Goal: Transaction & Acquisition: Purchase product/service

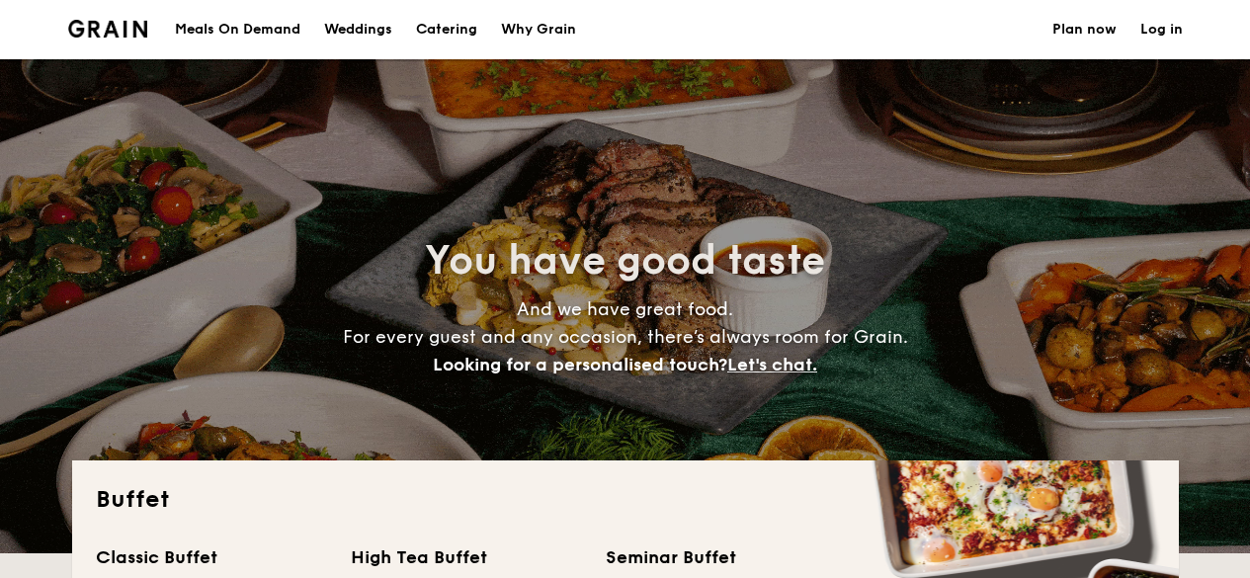
select select
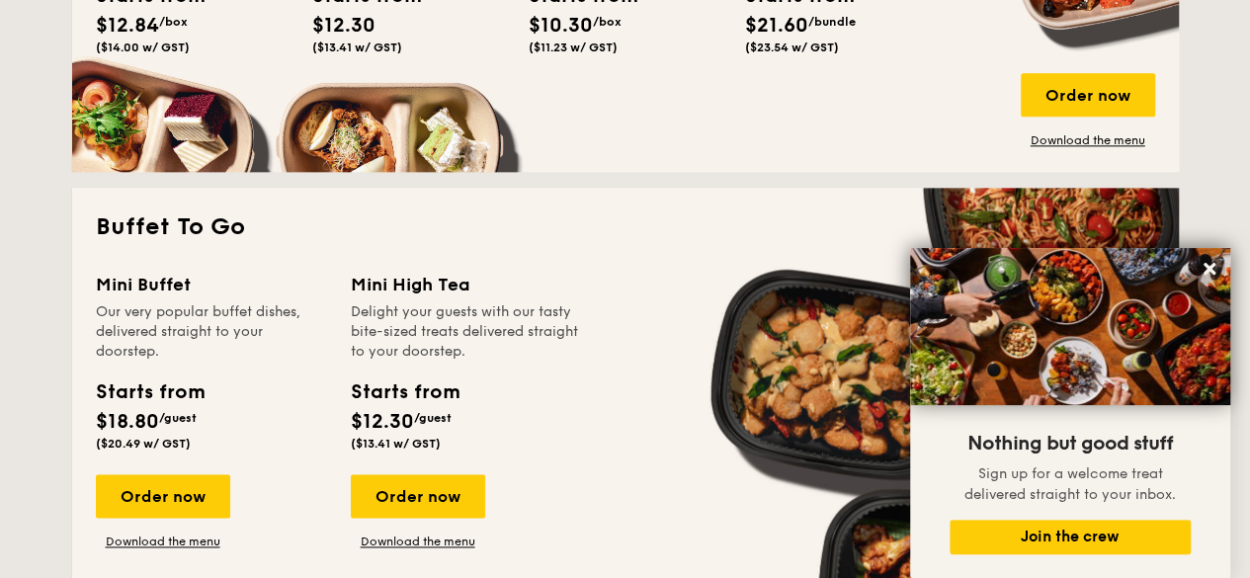
scroll to position [1186, 0]
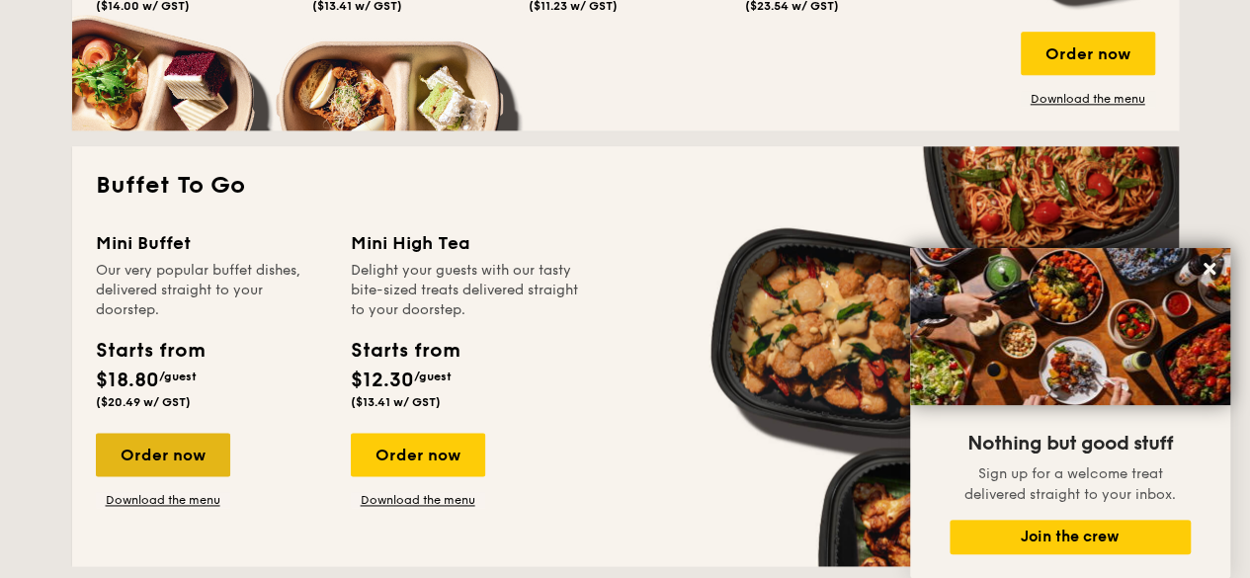
click at [188, 473] on div "Order now" at bounding box center [163, 454] width 134 height 43
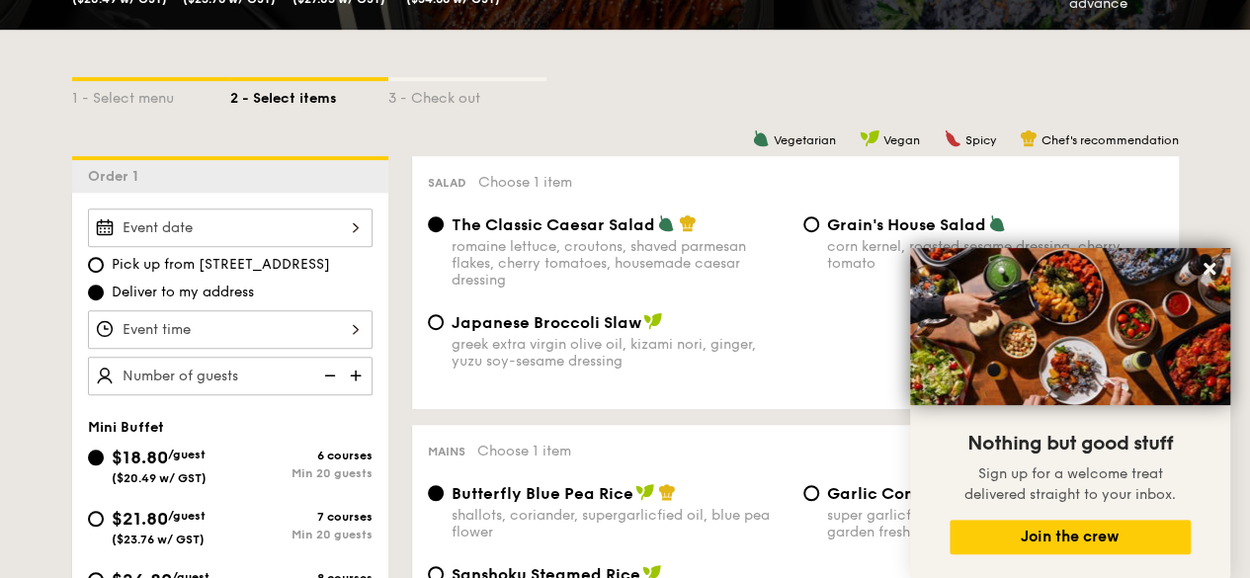
scroll to position [494, 0]
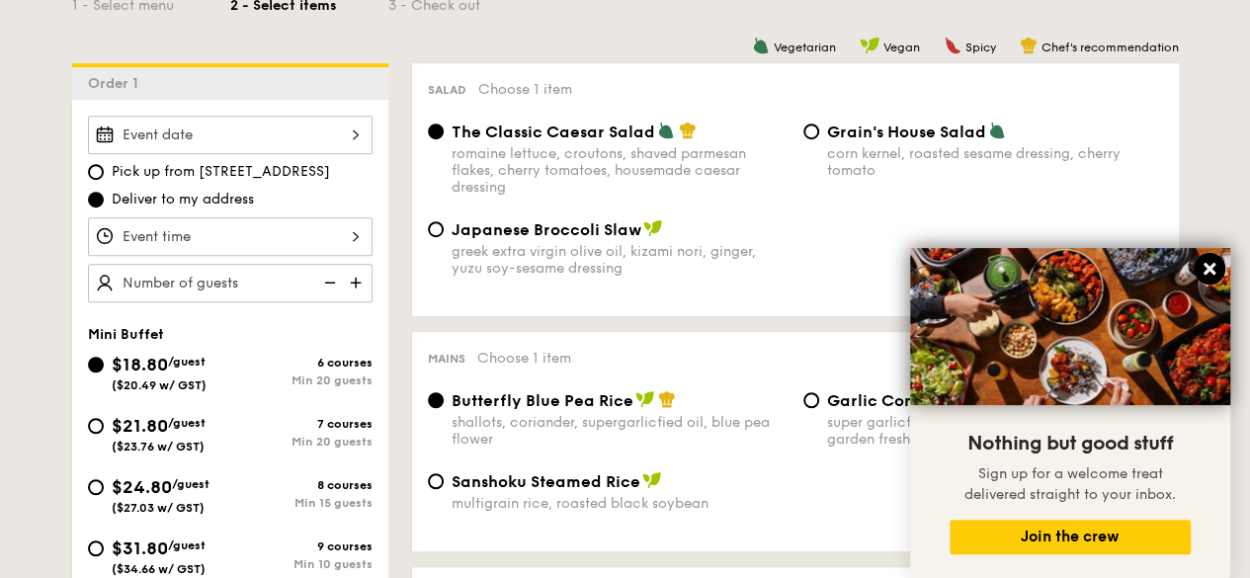
click at [1215, 262] on icon at bounding box center [1210, 269] width 18 height 18
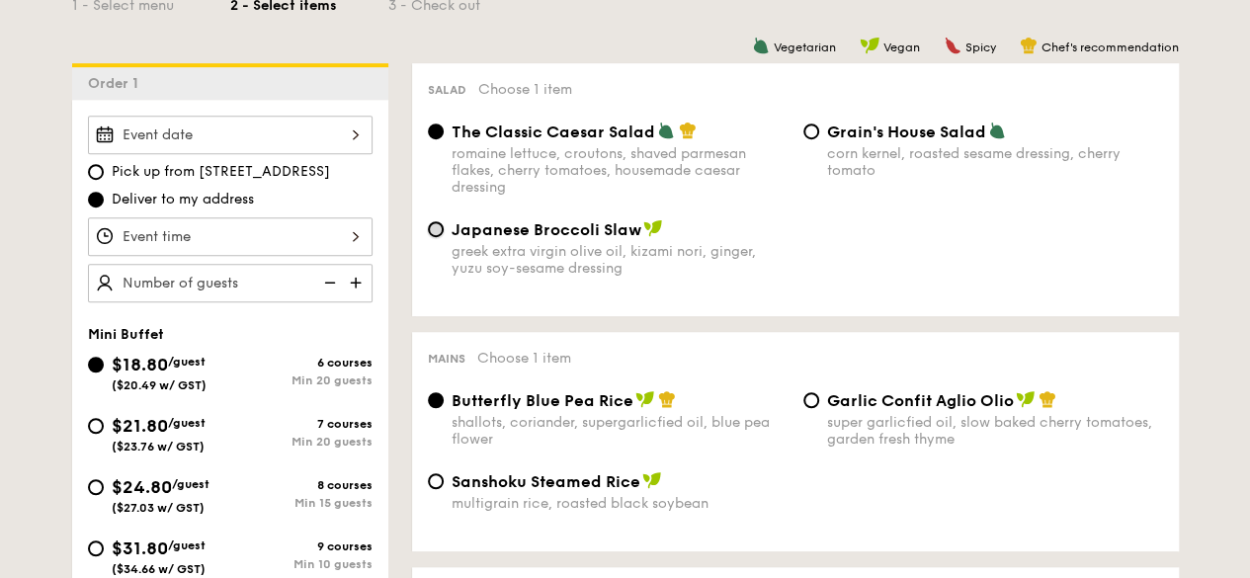
click at [429, 233] on input "Japanese Broccoli Slaw greek extra virgin olive oil, kizami [PERSON_NAME], yuzu…" at bounding box center [436, 229] width 16 height 16
radio input "true"
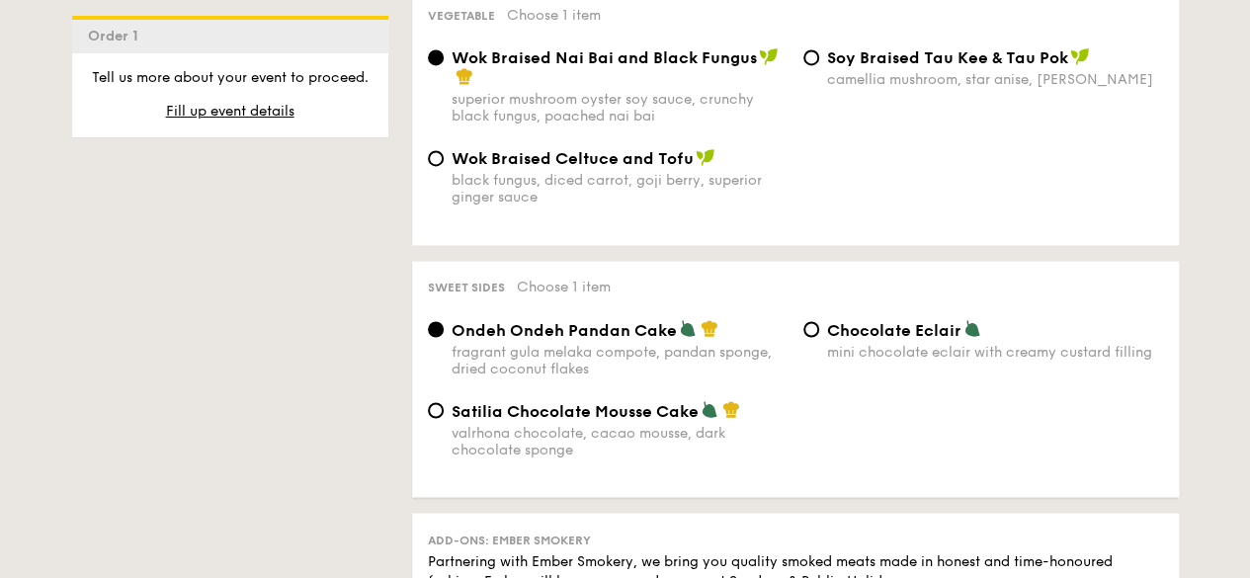
scroll to position [1581, 0]
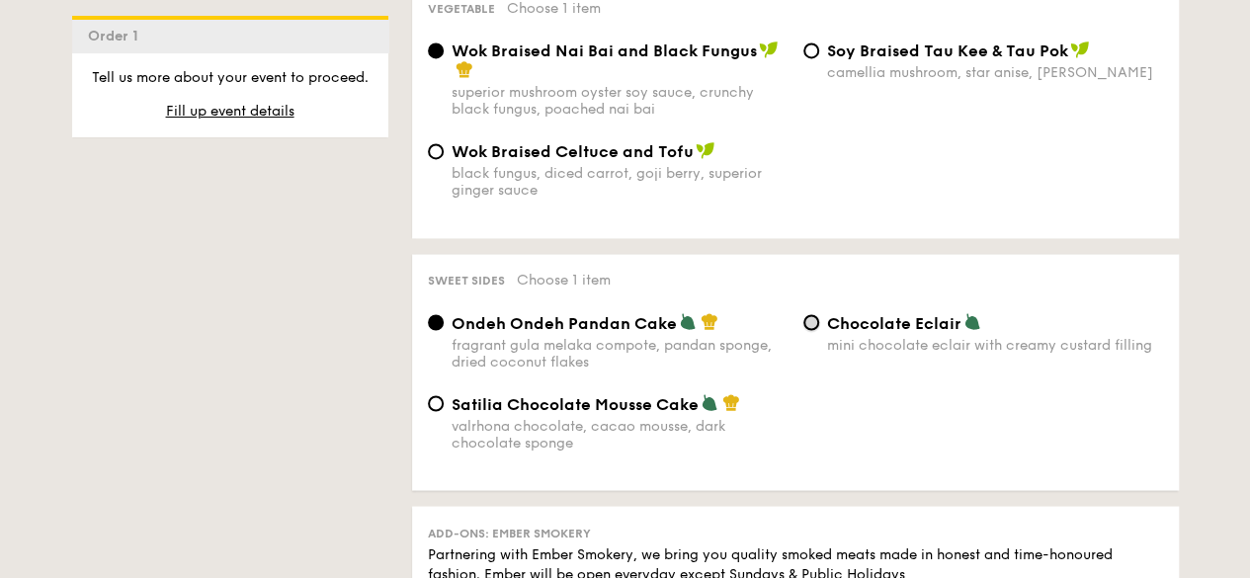
click at [816, 330] on input "Chocolate Eclair mini chocolate eclair with creamy custard filling" at bounding box center [812, 322] width 16 height 16
radio input "true"
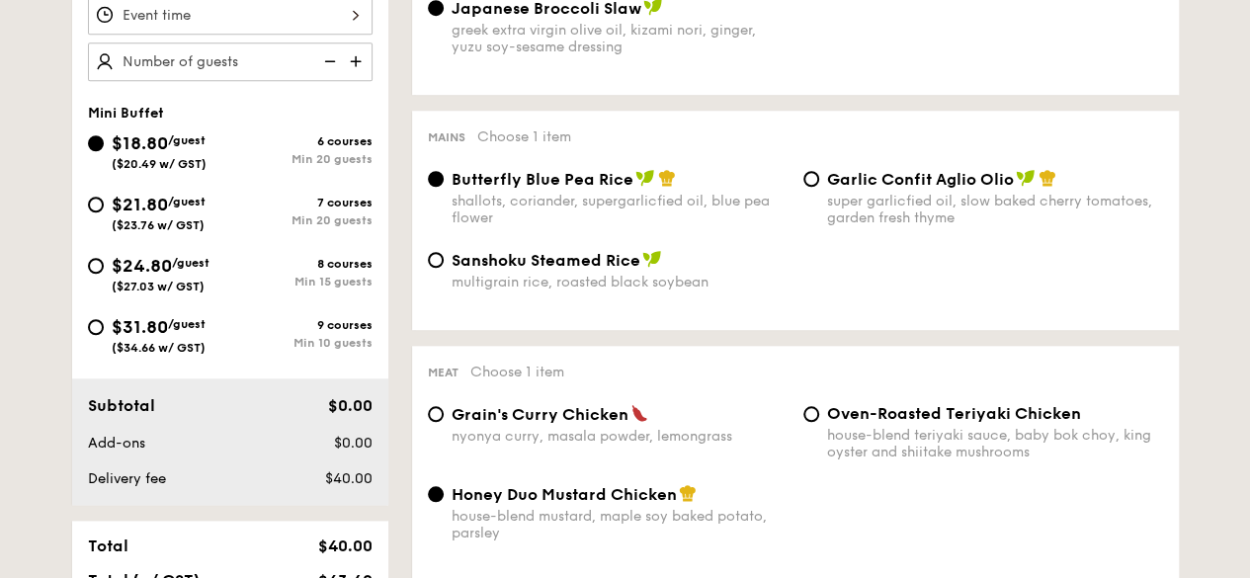
scroll to position [692, 0]
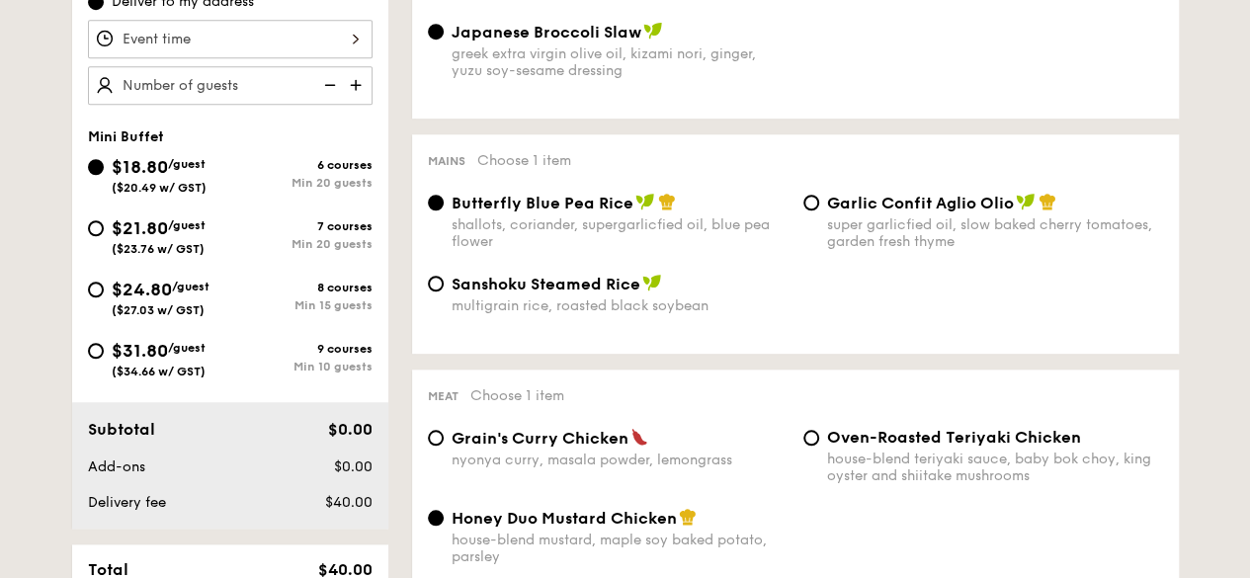
click at [214, 302] on div "$24.80 /guest ($27.03 w/ GST)" at bounding box center [159, 297] width 142 height 42
click at [104, 298] on input "$24.80 /guest ($27.03 w/ GST) 8 courses Min 15 guests" at bounding box center [96, 290] width 16 height 16
radio input "true"
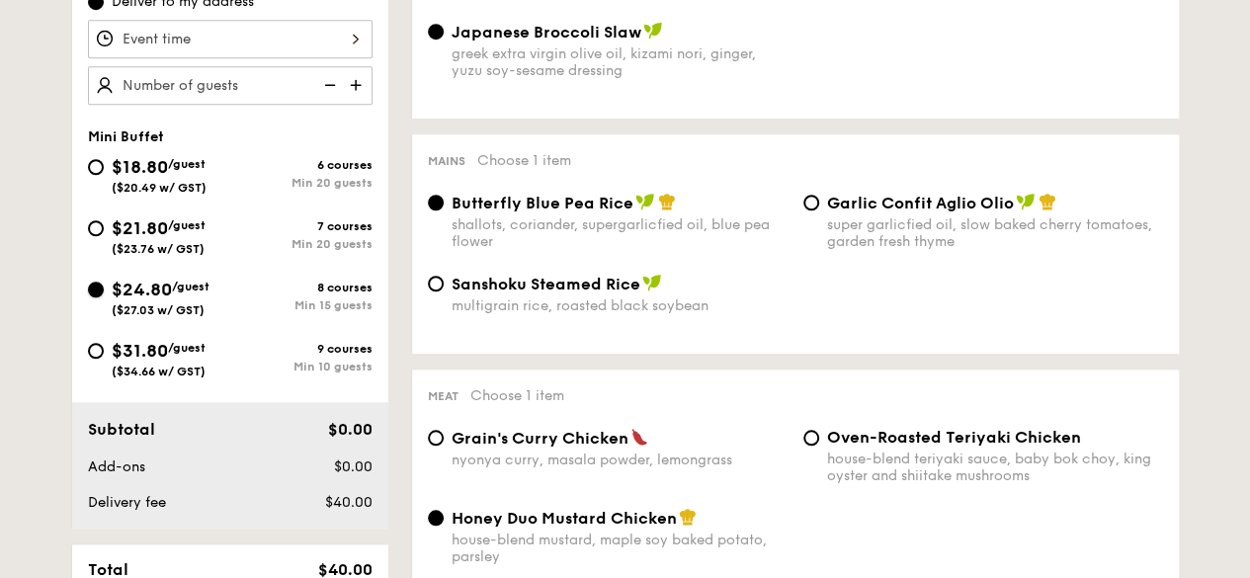
radio input "false"
radio input "true"
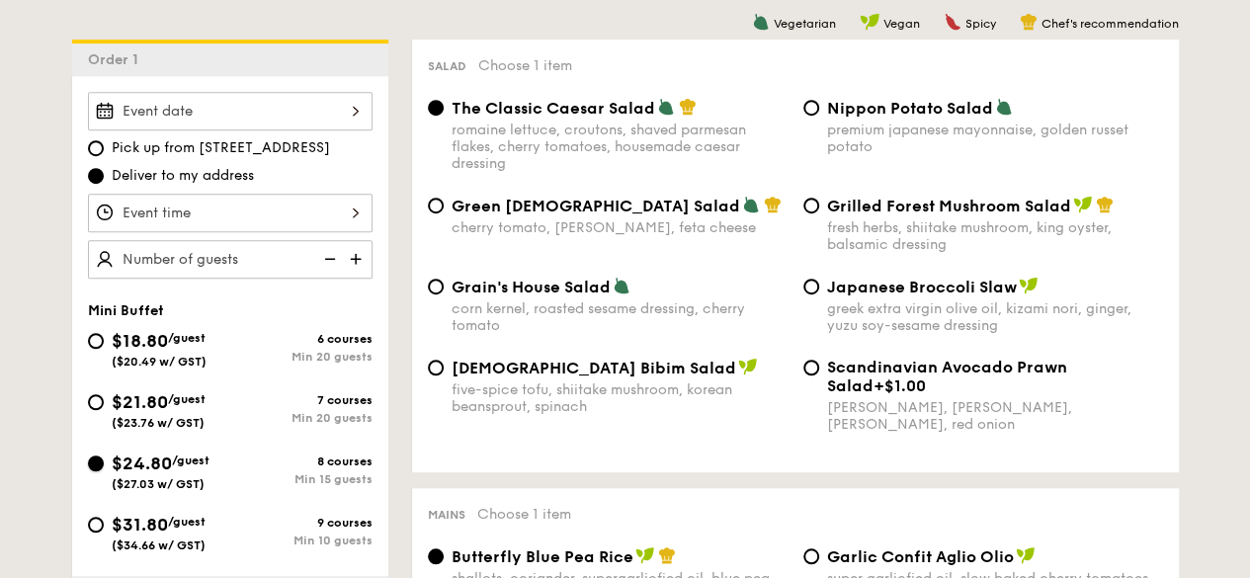
scroll to position [494, 0]
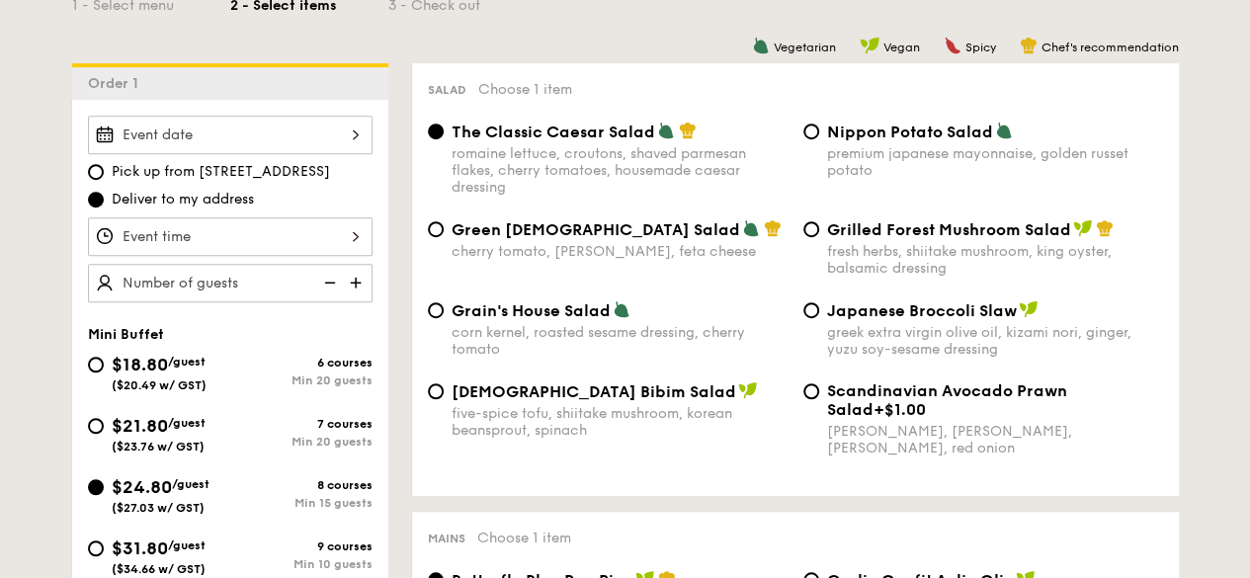
click at [302, 233] on div at bounding box center [230, 236] width 285 height 39
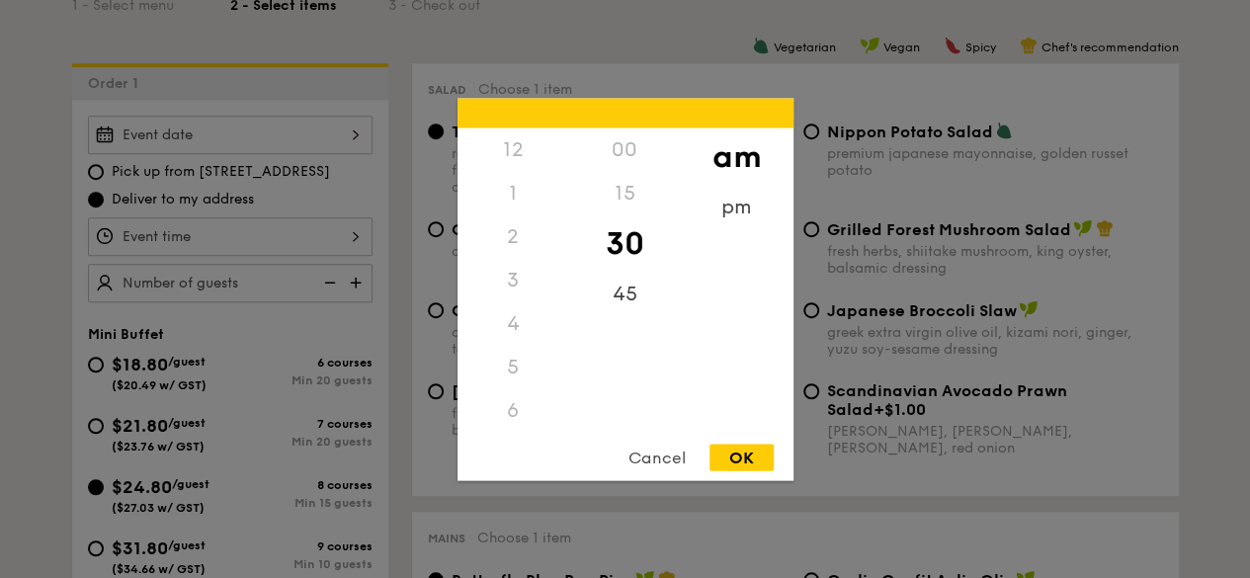
scroll to position [988, 0]
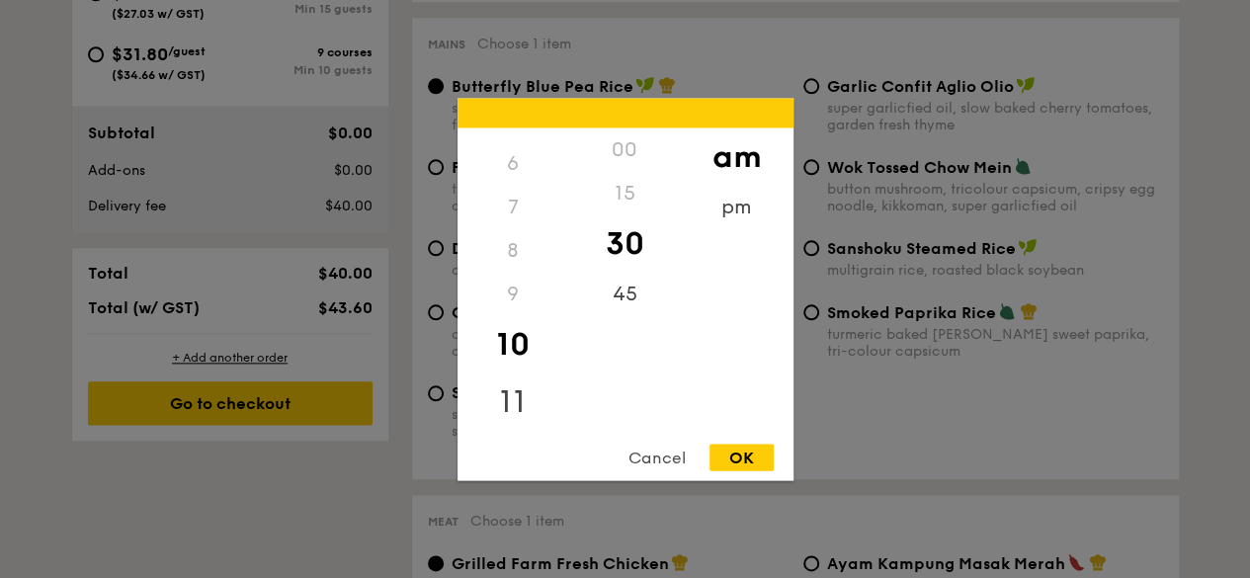
click at [504, 398] on div "11" at bounding box center [514, 401] width 112 height 57
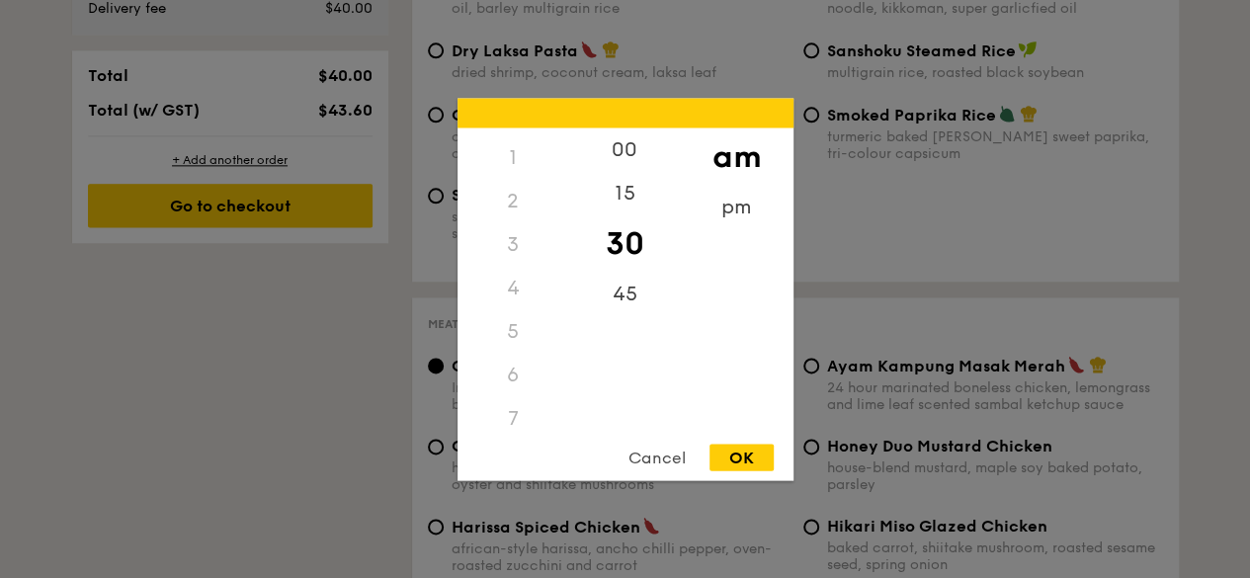
scroll to position [0, 0]
click at [497, 134] on div "12" at bounding box center [514, 149] width 112 height 43
click at [517, 149] on div "12" at bounding box center [514, 149] width 112 height 43
click at [532, 159] on div "12" at bounding box center [514, 149] width 112 height 43
click at [510, 148] on div "12" at bounding box center [514, 149] width 112 height 43
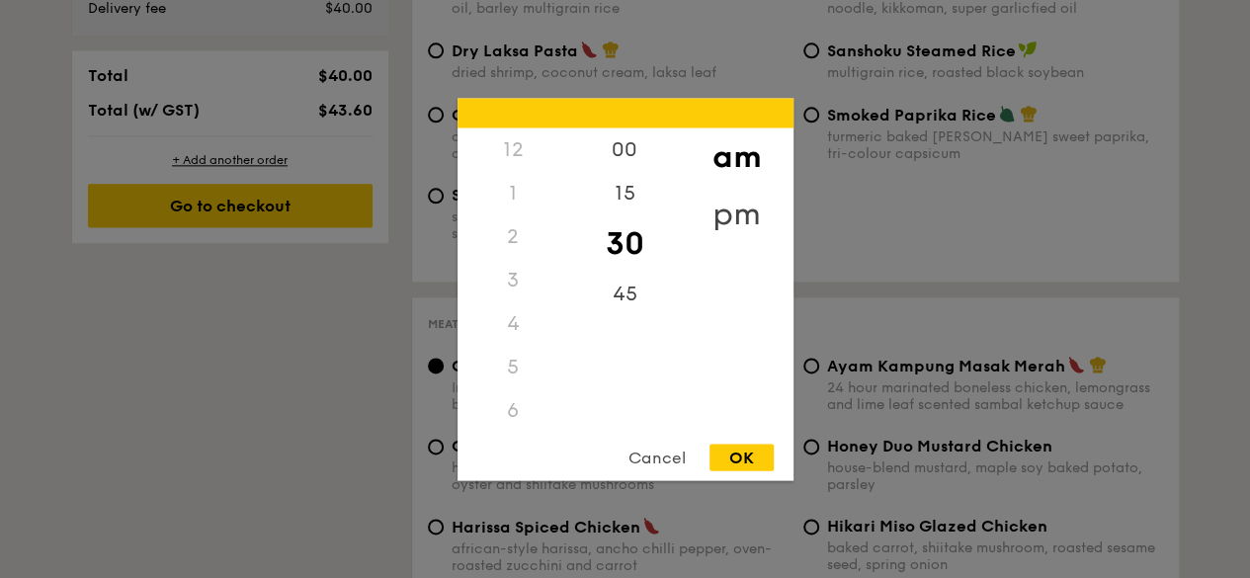
click at [746, 211] on div "pm" at bounding box center [737, 213] width 112 height 57
click at [520, 149] on div "12" at bounding box center [514, 156] width 112 height 57
click at [756, 452] on div "OK" at bounding box center [742, 457] width 64 height 27
type input "12:30PM"
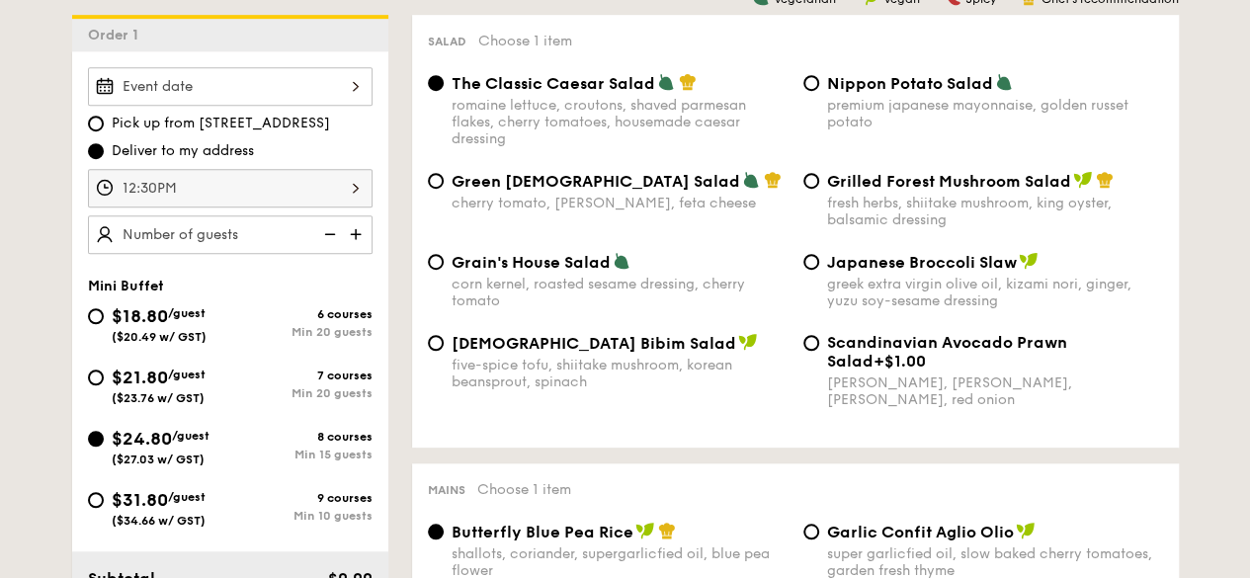
scroll to position [395, 0]
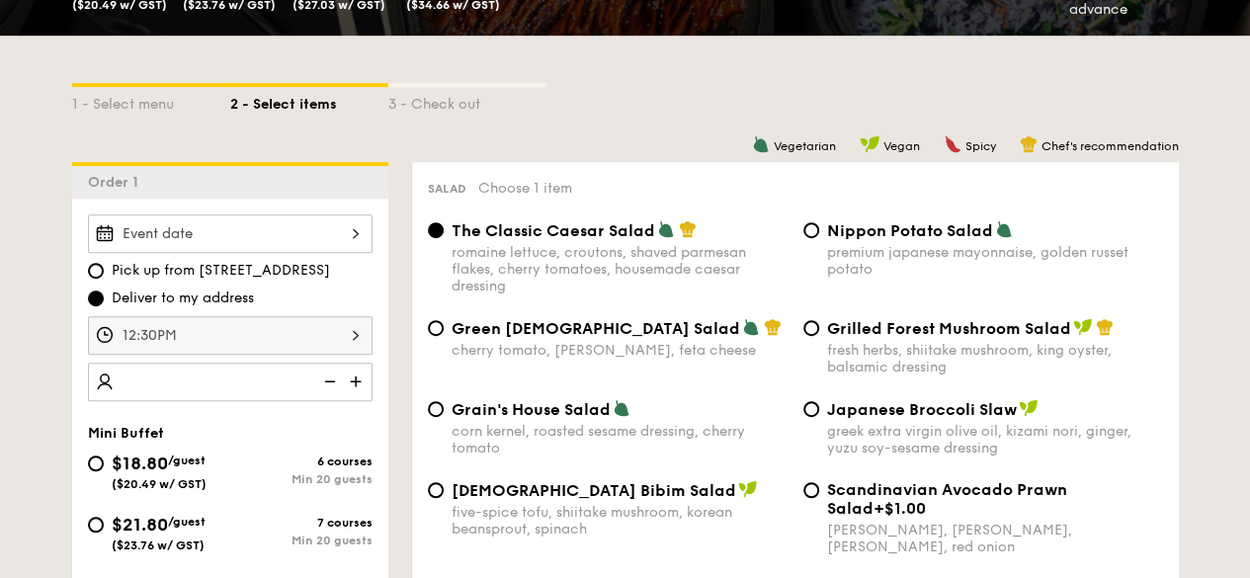
click at [352, 379] on img at bounding box center [358, 382] width 30 height 38
click at [335, 379] on img at bounding box center [328, 382] width 30 height 38
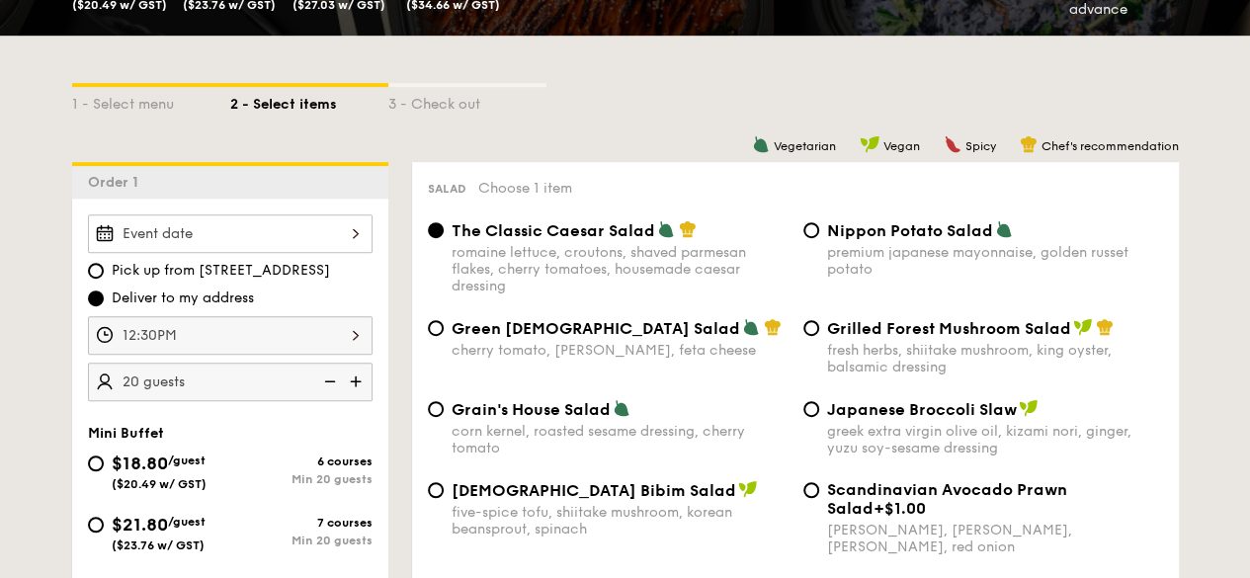
type input "15 guests"
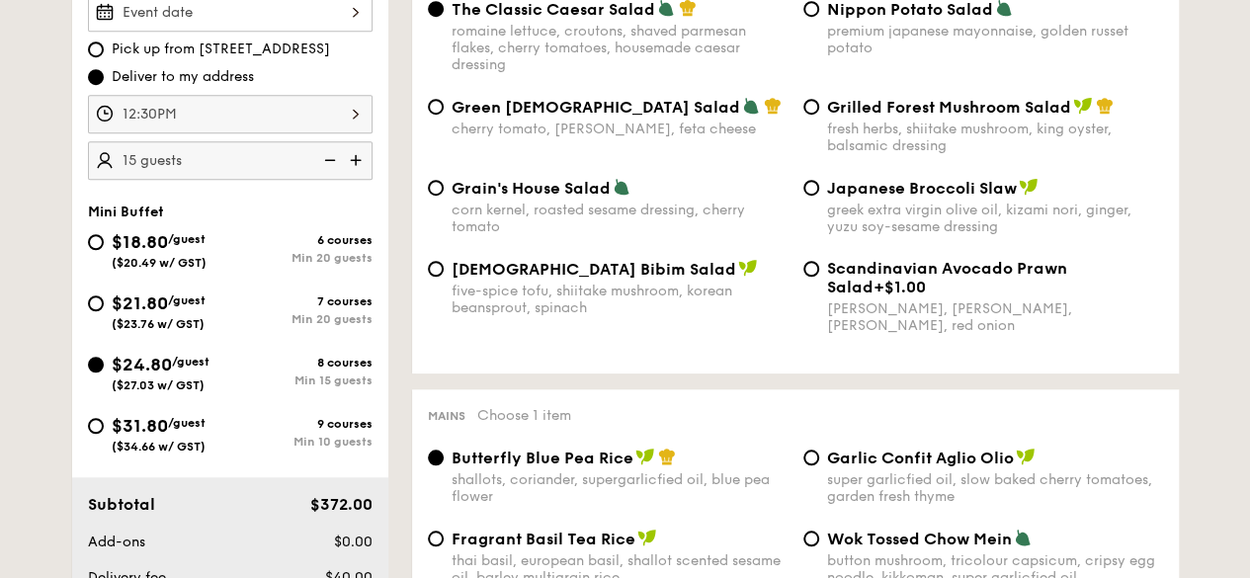
scroll to position [791, 0]
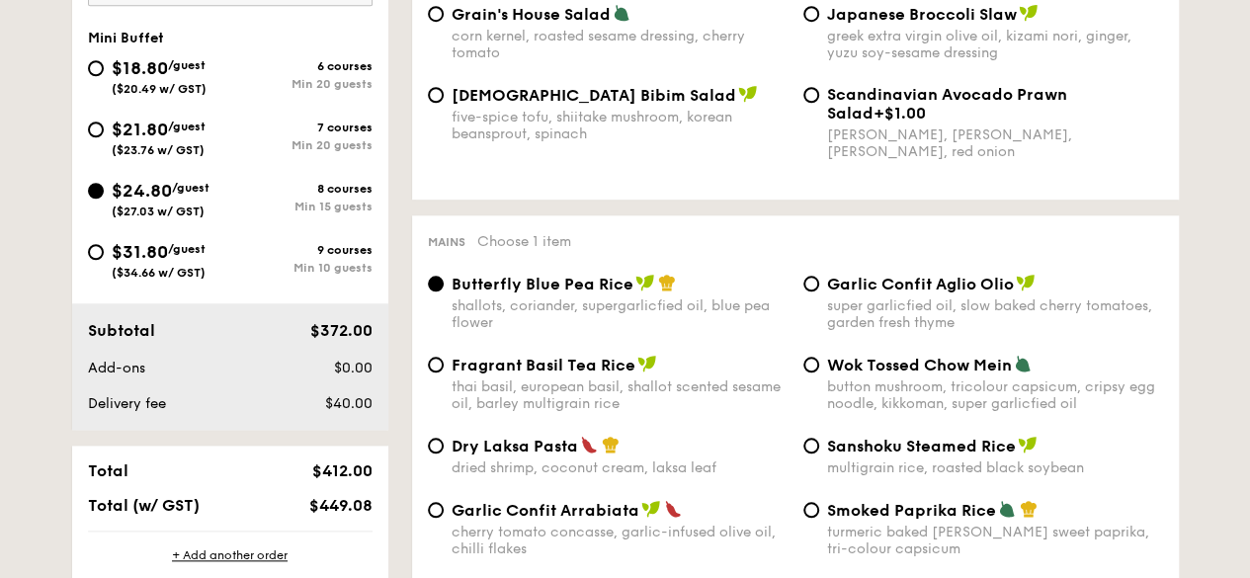
select select
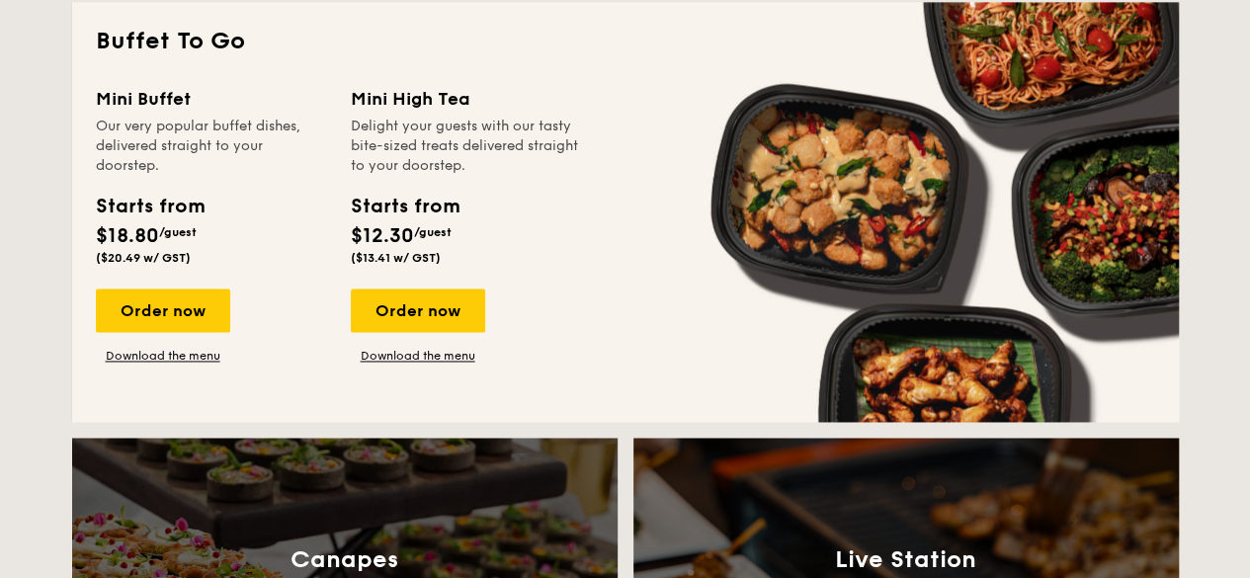
scroll to position [1328, 0]
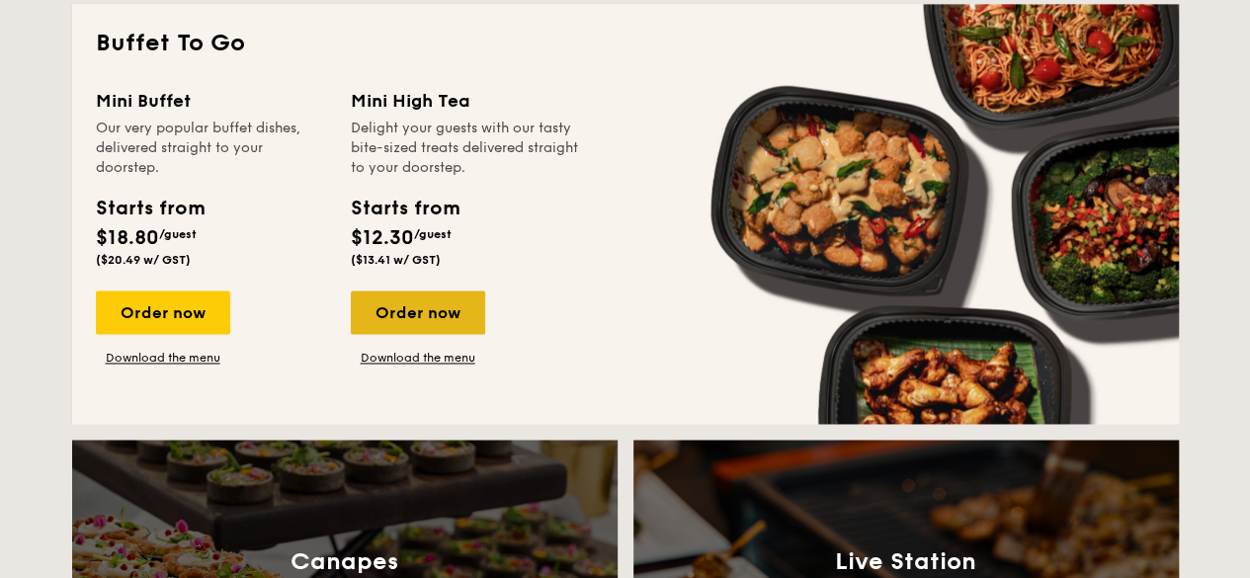
click at [460, 311] on div "Order now" at bounding box center [418, 312] width 134 height 43
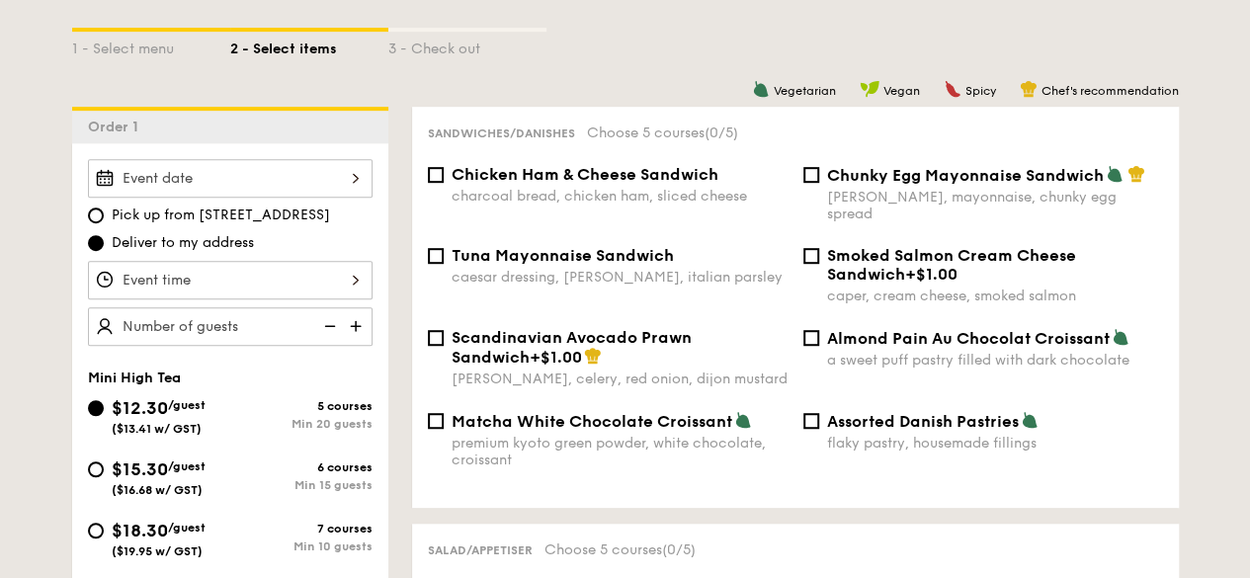
scroll to position [494, 0]
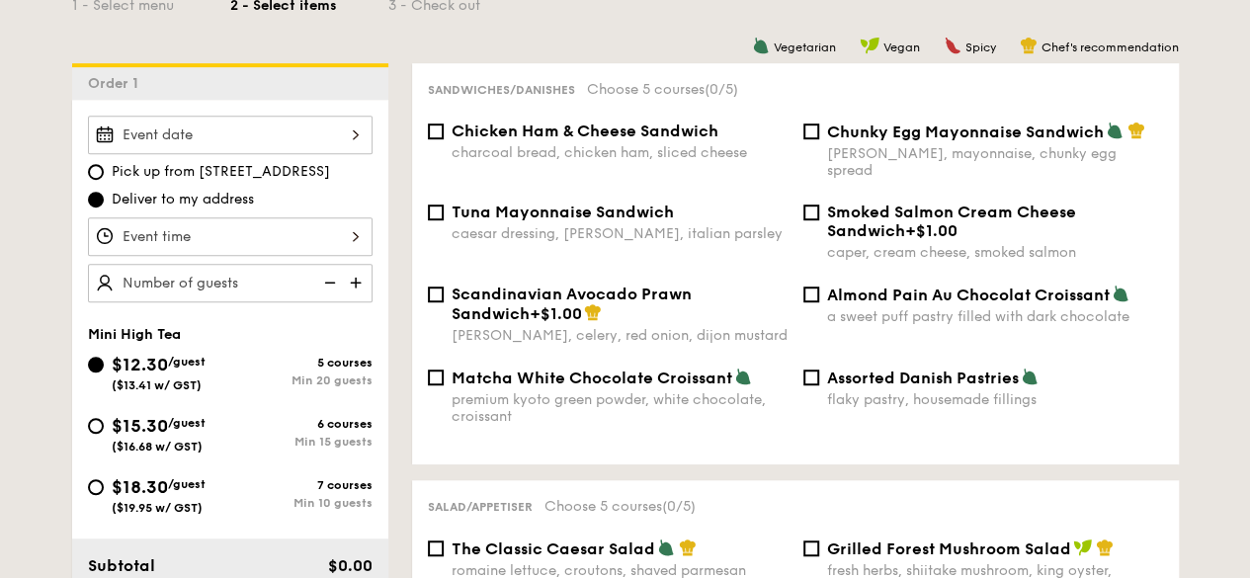
click at [101, 412] on div "$15.30 /guest ($16.68 w/ GST)" at bounding box center [159, 433] width 142 height 42
click at [101, 418] on input "$15.30 /guest ($16.68 w/ GST) 6 courses Min 15 guests" at bounding box center [96, 426] width 16 height 16
radio input "true"
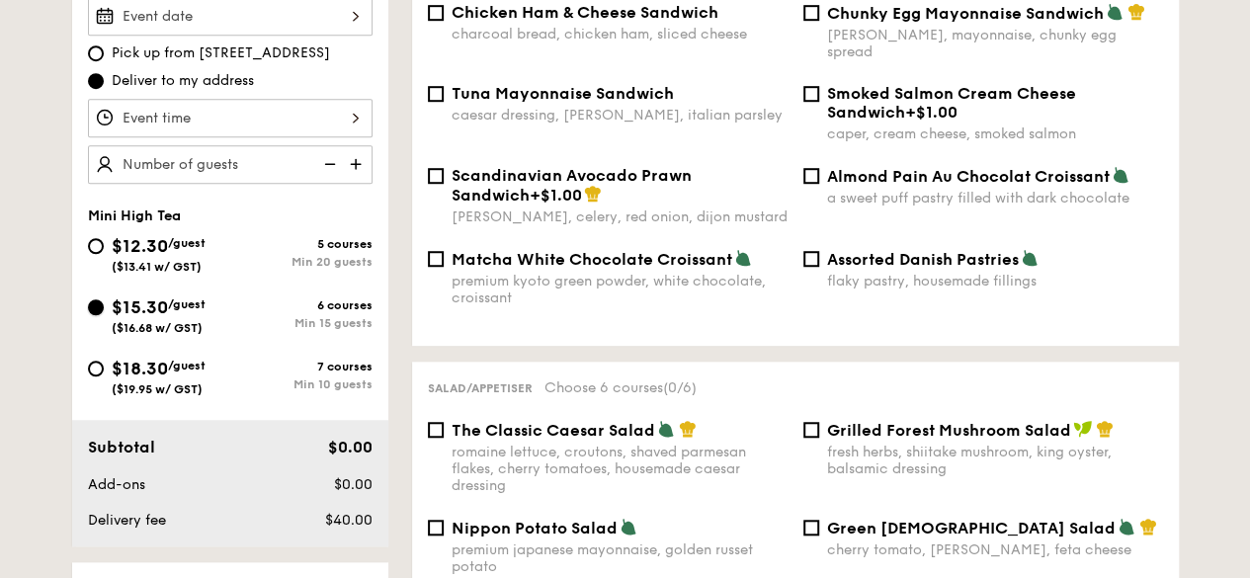
scroll to position [692, 0]
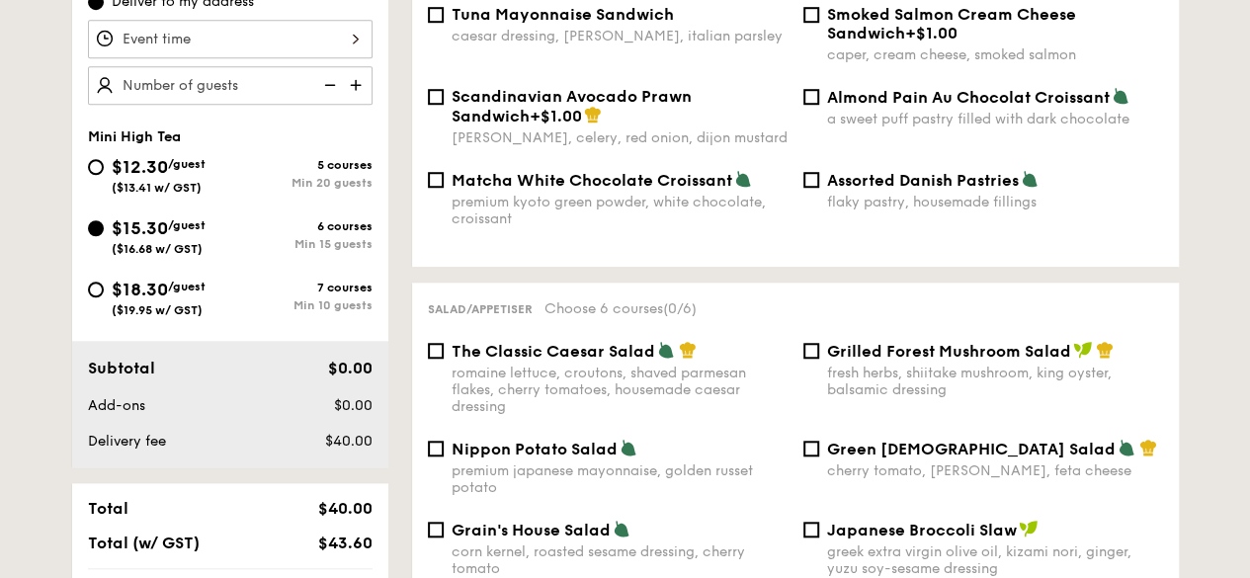
click at [362, 87] on img at bounding box center [358, 85] width 30 height 38
click at [340, 82] on img at bounding box center [328, 85] width 30 height 38
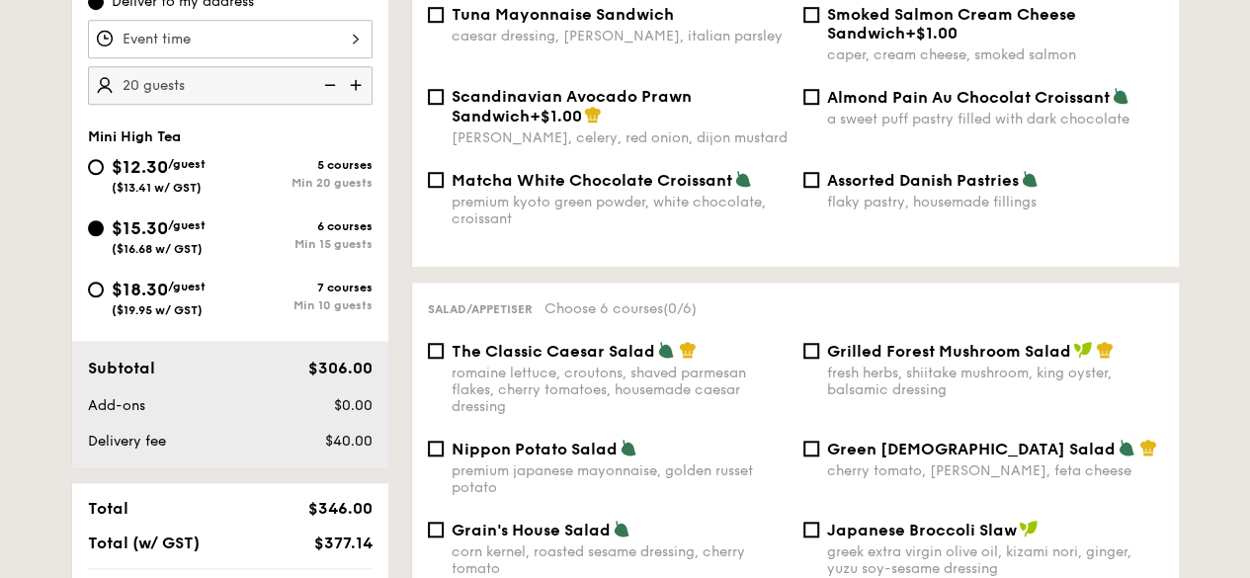
type input "15 guests"
click at [97, 296] on div "$18.30 /guest ($19.95 w/ GST)" at bounding box center [159, 297] width 142 height 42
click at [97, 296] on input "$18.30 /guest ($19.95 w/ GST) 7 courses Min 10 guests" at bounding box center [96, 290] width 16 height 16
radio input "true"
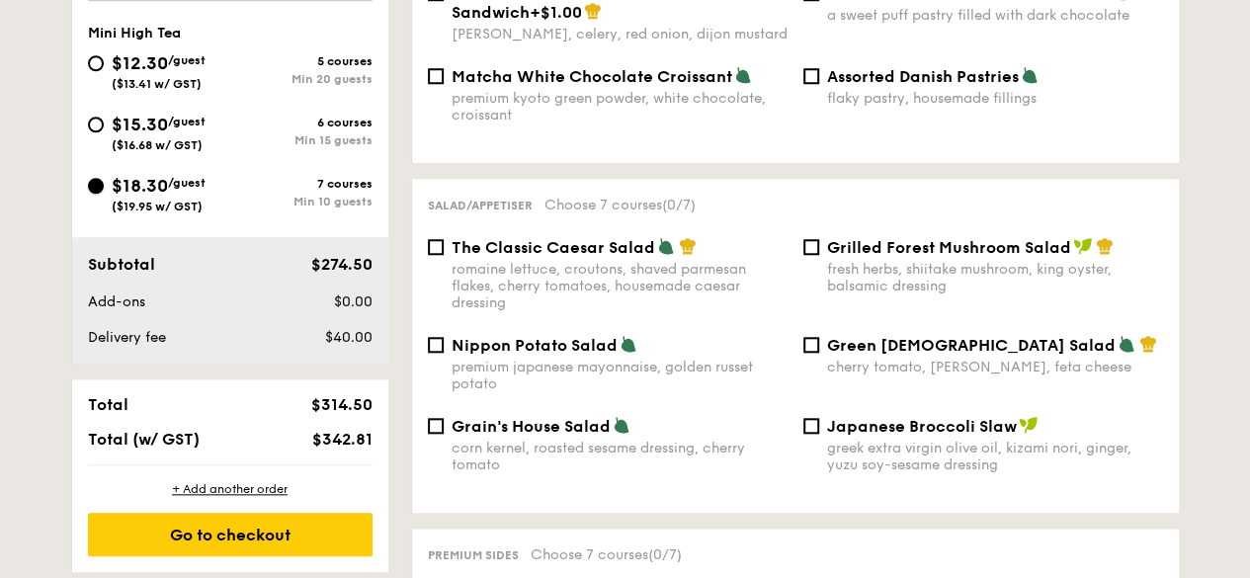
scroll to position [988, 0]
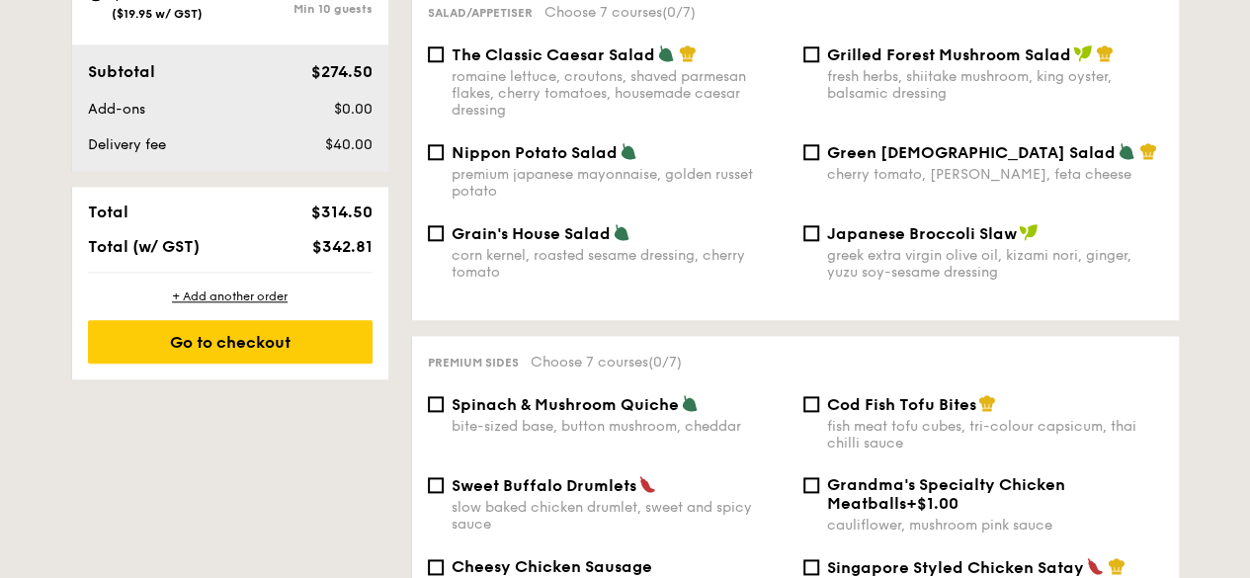
select select
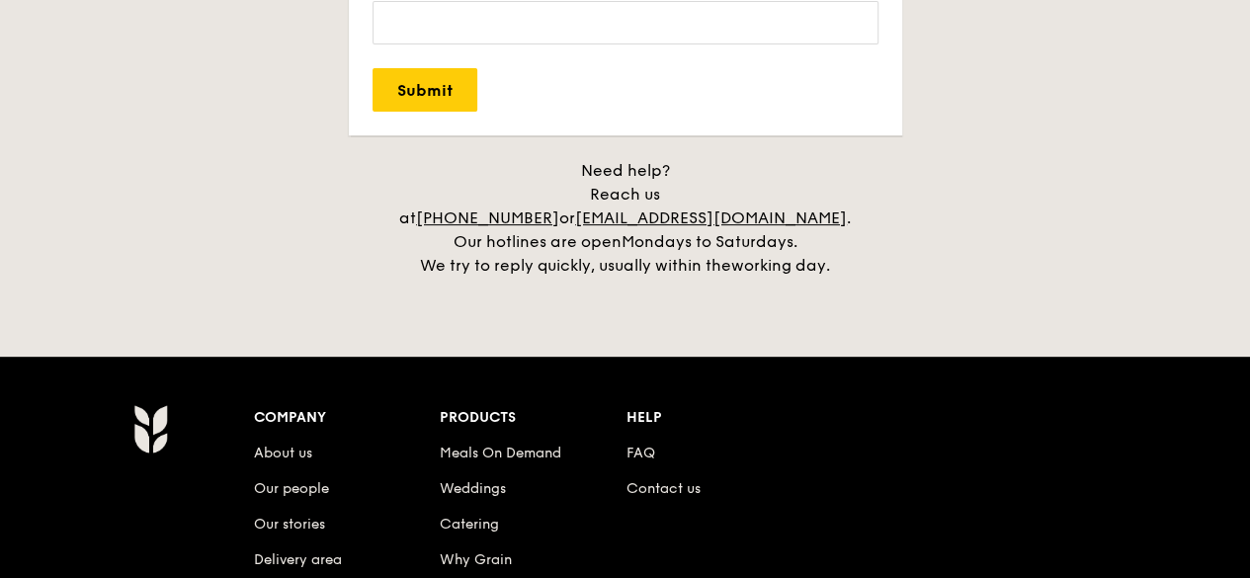
scroll to position [4379, 0]
